Goal: Information Seeking & Learning: Learn about a topic

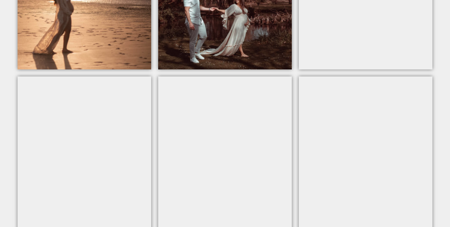
scroll to position [1650, 0]
